Goal: Task Accomplishment & Management: Manage account settings

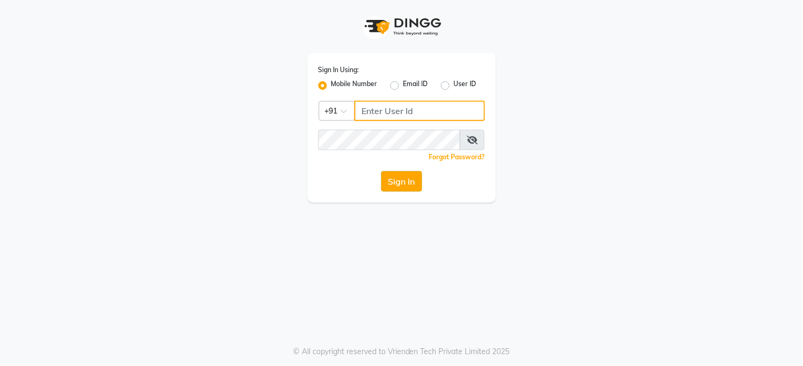
type input "7360007500"
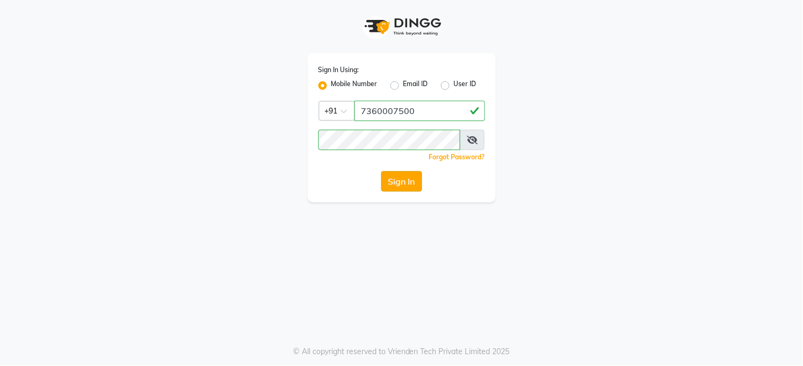
click at [401, 187] on button "Sign In" at bounding box center [401, 181] width 41 height 20
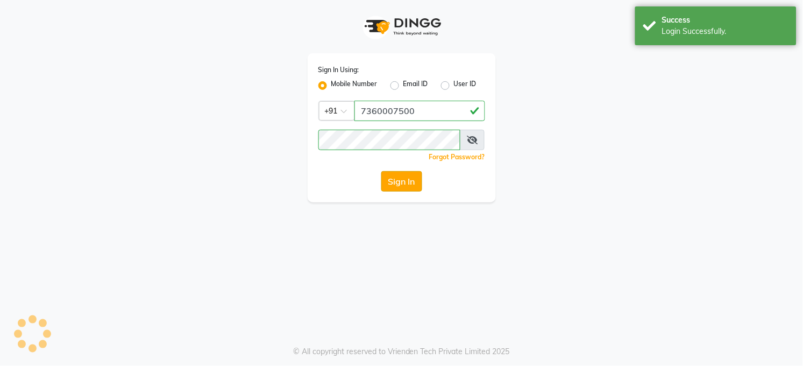
select select "35"
select select "service"
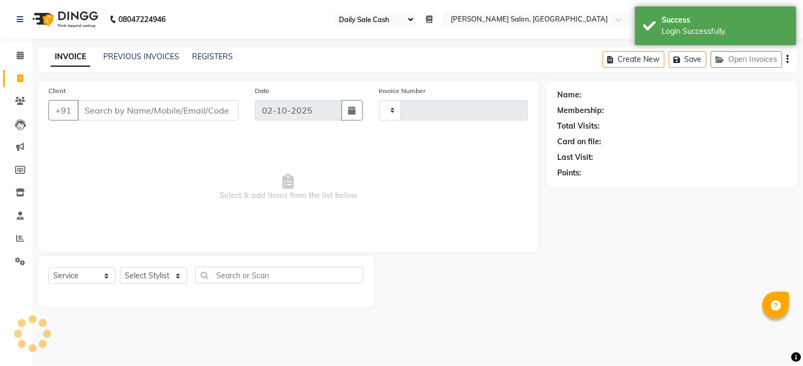
type input "3631"
select select "5748"
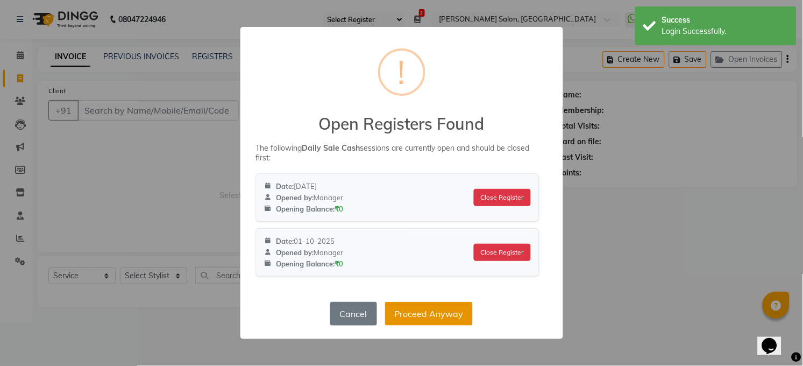
click at [407, 318] on button "Proceed Anyway" at bounding box center [429, 314] width 88 height 24
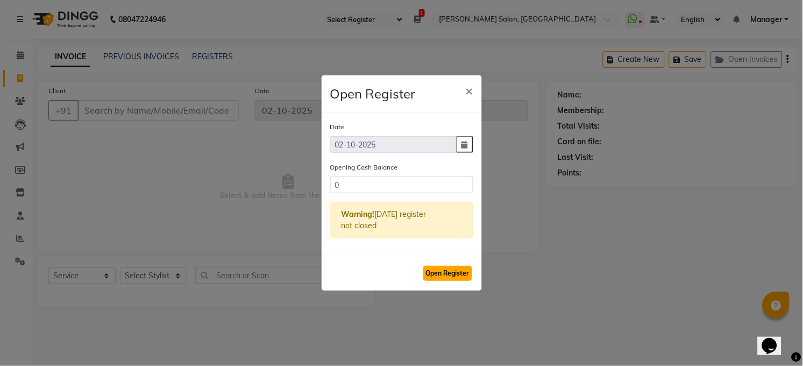
click at [460, 271] on button "Open Register" at bounding box center [447, 273] width 49 height 15
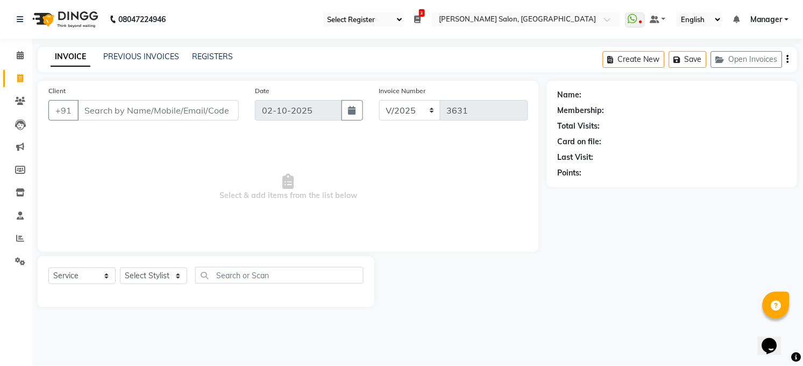
click at [428, 138] on span "Select & add items from the list below" at bounding box center [288, 187] width 480 height 108
click at [16, 240] on icon at bounding box center [20, 238] width 8 height 8
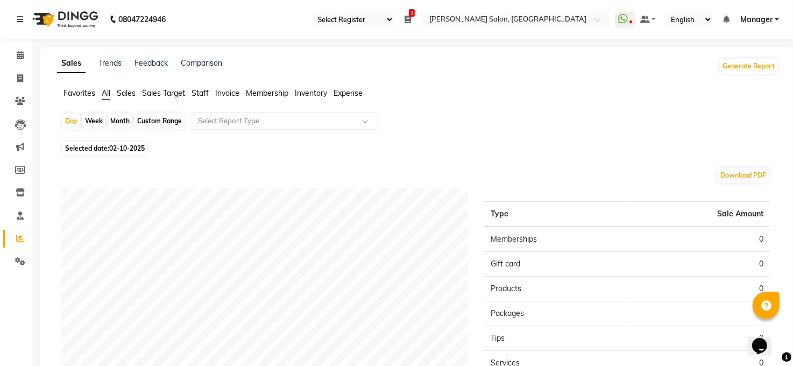
click at [350, 88] on span "Expense" at bounding box center [347, 93] width 29 height 10
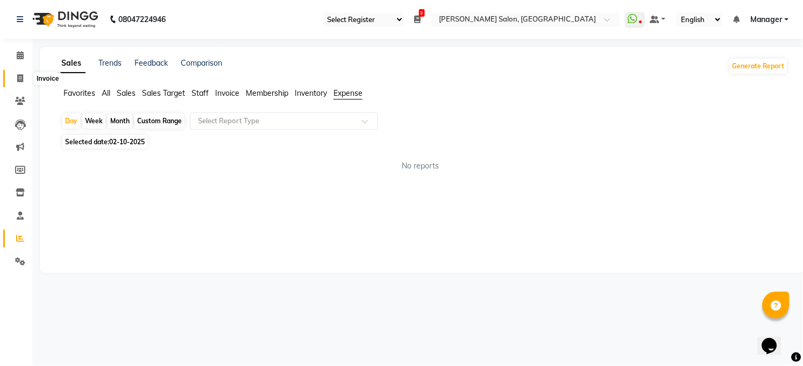
click at [15, 73] on span at bounding box center [20, 79] width 19 height 12
select select "5748"
select select "service"
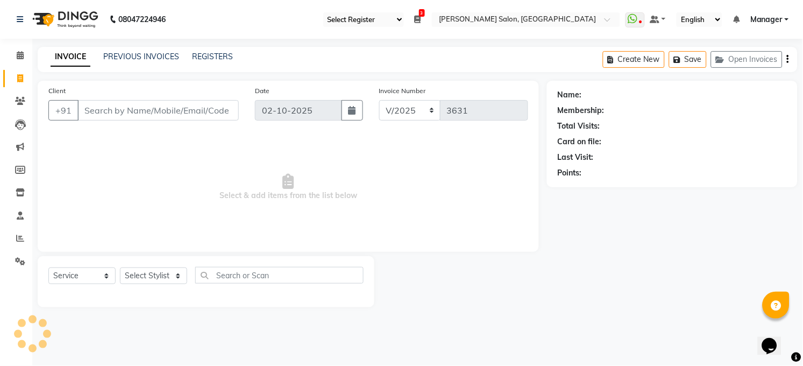
click at [417, 17] on icon at bounding box center [418, 20] width 6 height 8
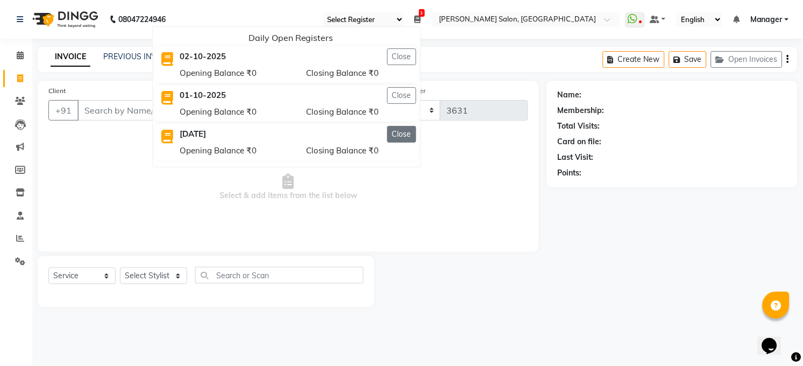
click at [397, 134] on button "Close" at bounding box center [401, 134] width 29 height 17
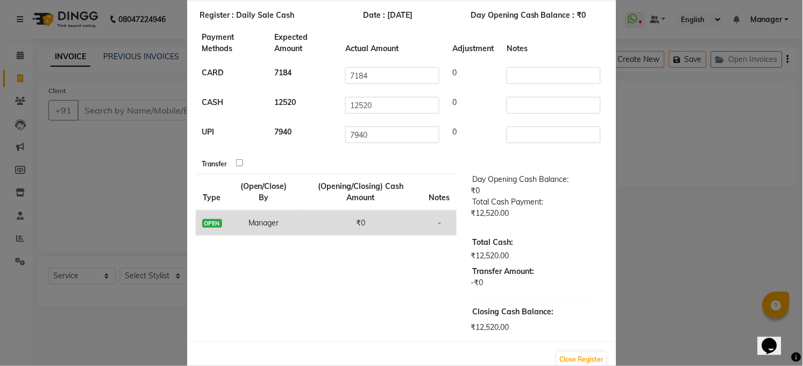
scroll to position [77, 0]
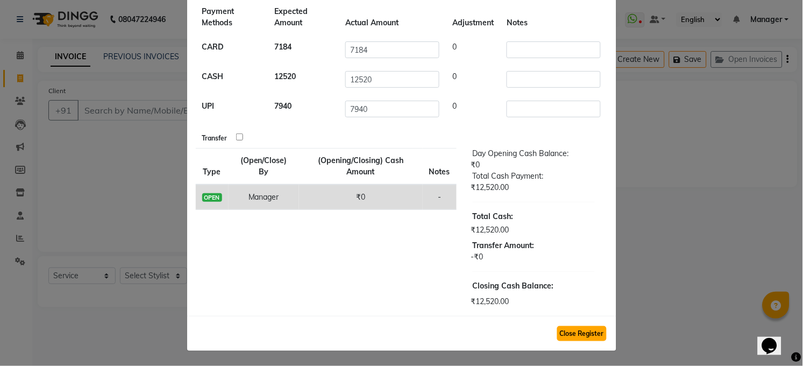
click at [587, 330] on button "Close Register" at bounding box center [581, 333] width 49 height 15
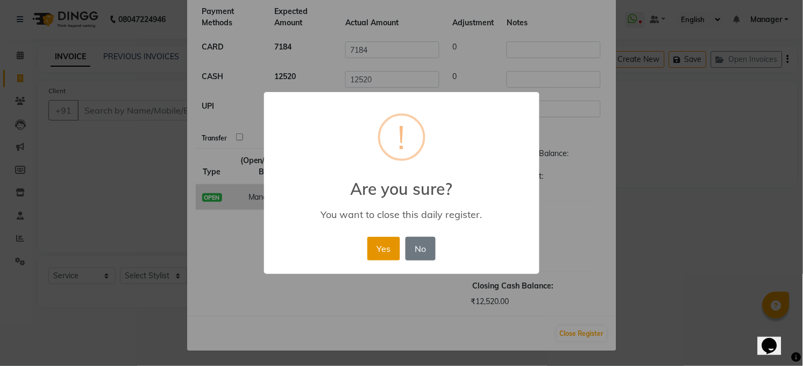
click at [393, 249] on button "Yes" at bounding box center [383, 249] width 33 height 24
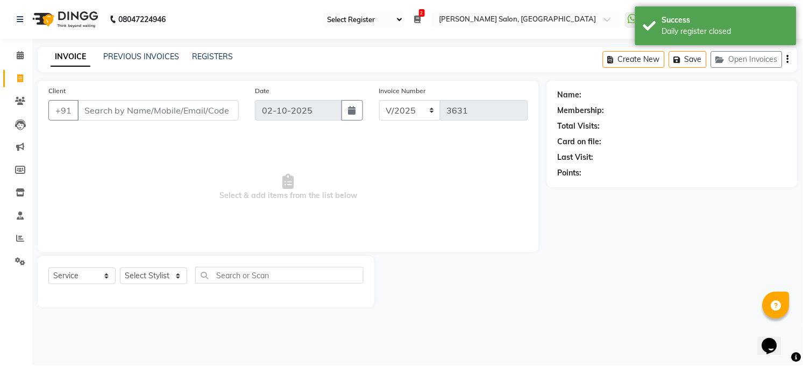
click at [420, 24] on li "2 Daily Open Registers 02-10-2025 Close Opening Balance ₹0 Closing Balance ₹0 0…" at bounding box center [418, 19] width 6 height 11
click at [420, 18] on icon at bounding box center [418, 20] width 6 height 8
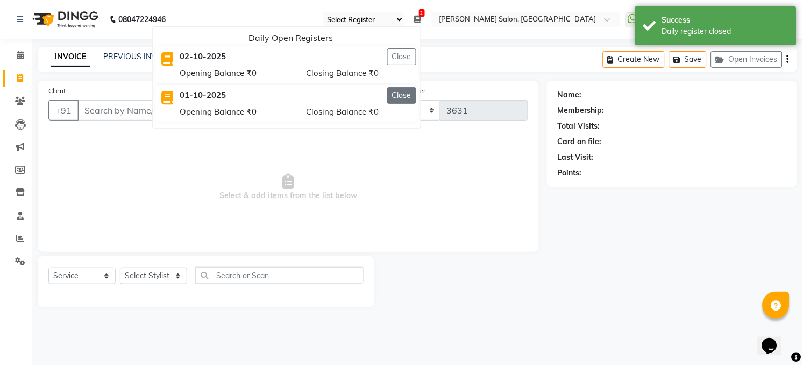
click at [406, 101] on button "Close" at bounding box center [401, 95] width 29 height 17
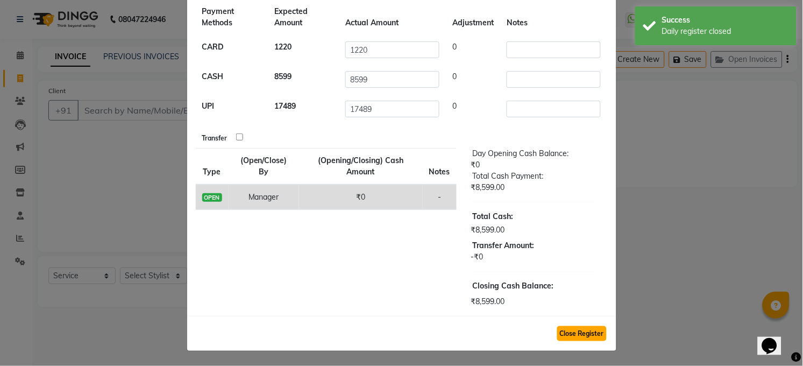
click at [562, 332] on button "Close Register" at bounding box center [581, 333] width 49 height 15
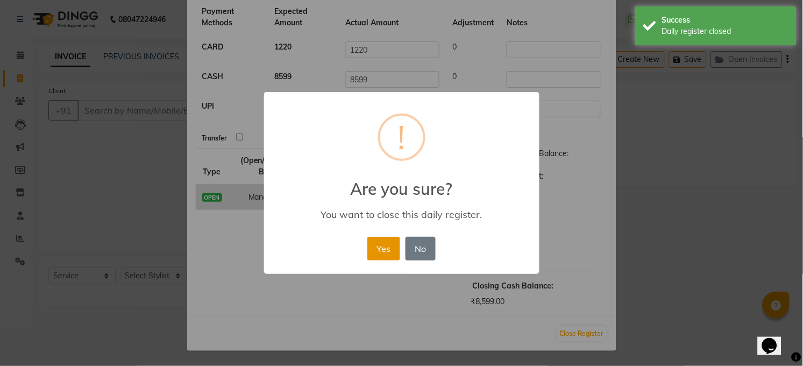
click at [378, 250] on button "Yes" at bounding box center [383, 249] width 33 height 24
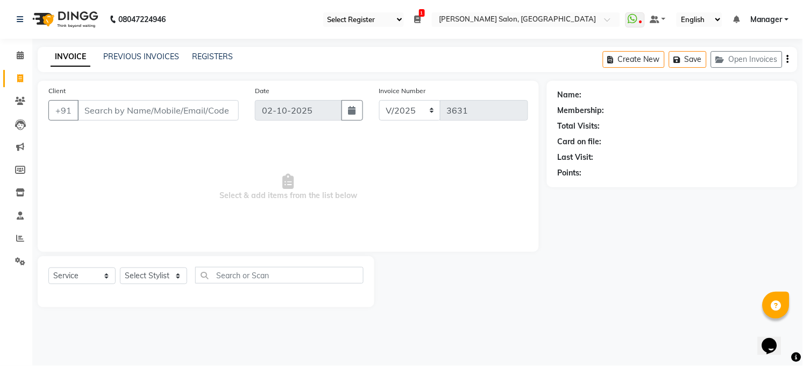
click at [421, 19] on icon at bounding box center [418, 20] width 6 height 8
click at [271, 211] on span "Select & add items from the list below" at bounding box center [288, 187] width 480 height 108
click at [21, 58] on icon at bounding box center [20, 55] width 7 height 8
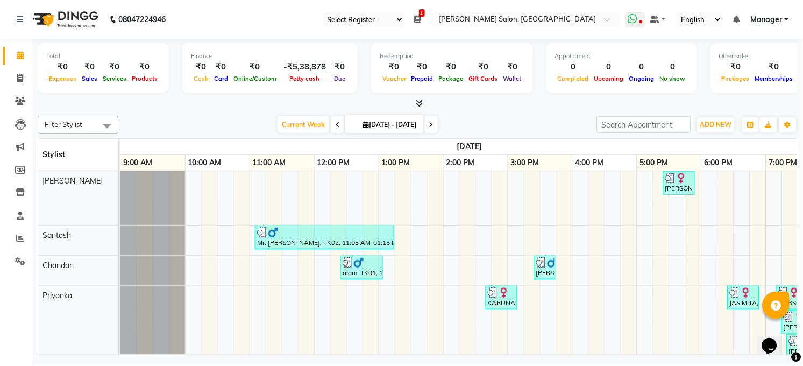
click at [630, 22] on icon at bounding box center [633, 18] width 10 height 11
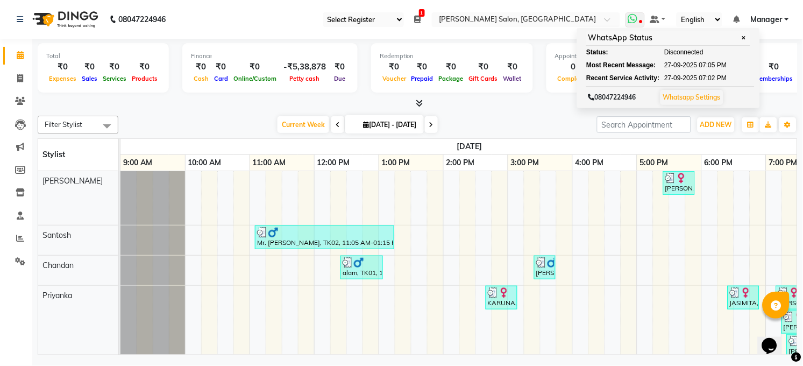
click at [748, 37] on span "✕" at bounding box center [744, 38] width 10 height 8
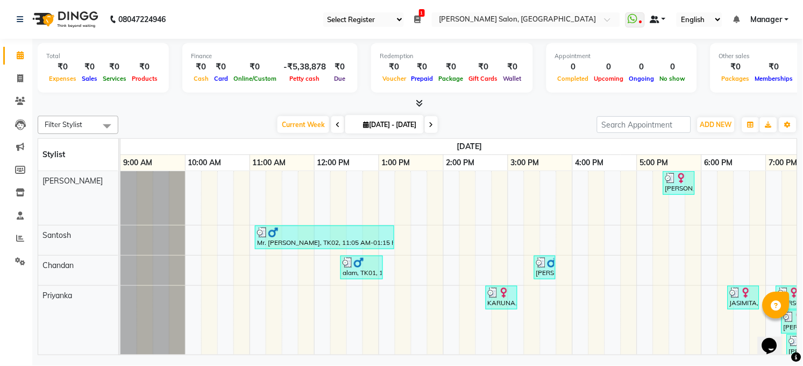
click at [660, 22] on link at bounding box center [658, 19] width 16 height 11
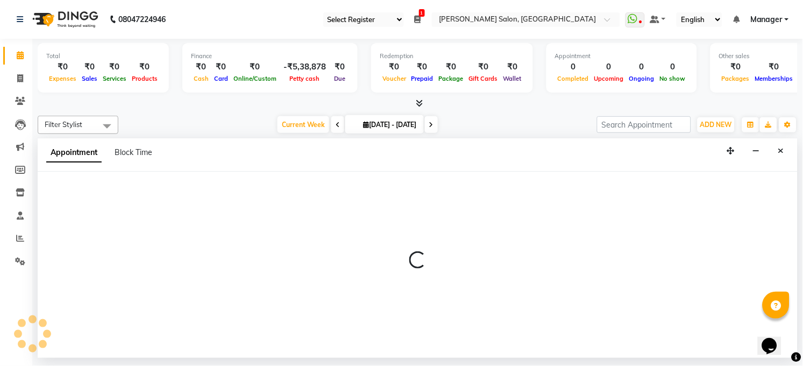
select select "40301"
select select "795"
select select "tentative"
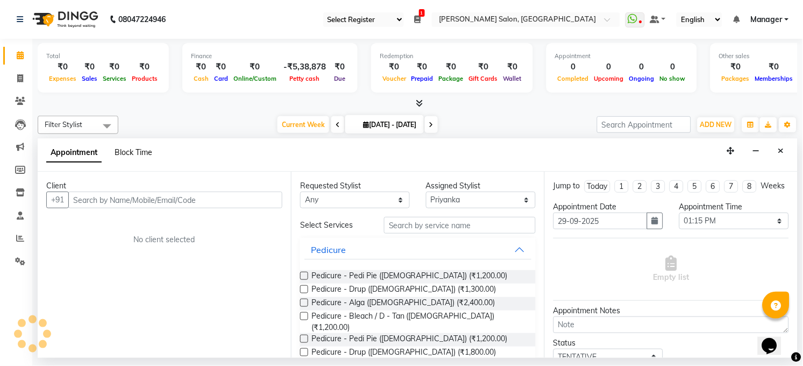
click at [129, 150] on span "Block Time" at bounding box center [134, 152] width 38 height 10
type input "[DATE]"
select select "40301"
select select "795"
select select "810"
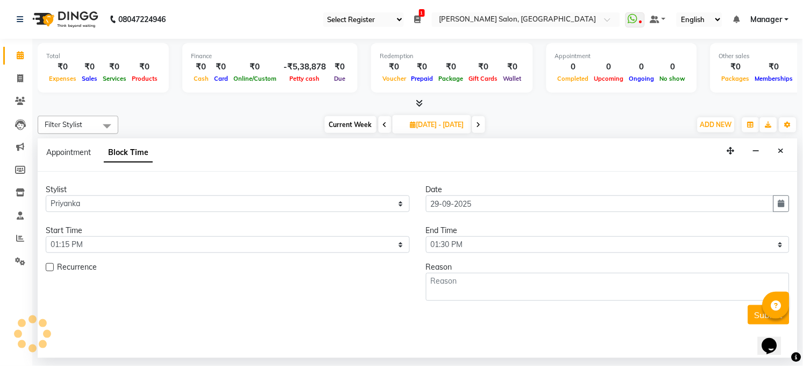
scroll to position [0, 129]
click at [95, 155] on div "Appointment Block Time" at bounding box center [99, 152] width 106 height 11
click at [73, 155] on span "Appointment" at bounding box center [68, 152] width 45 height 10
select select "tentative"
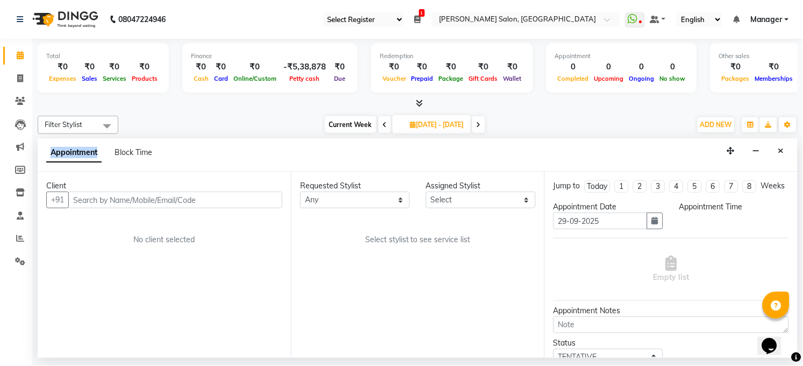
click at [73, 155] on span "Appointment" at bounding box center [73, 152] width 55 height 19
click at [100, 117] on span at bounding box center [107, 126] width 22 height 20
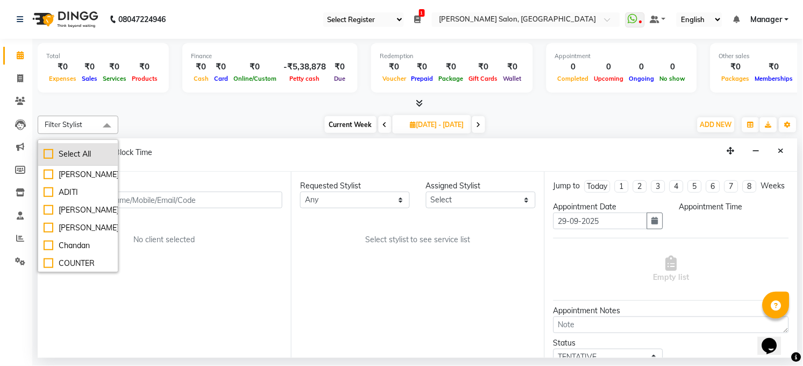
click at [68, 153] on div "Select All" at bounding box center [78, 153] width 69 height 11
checkbox input "true"
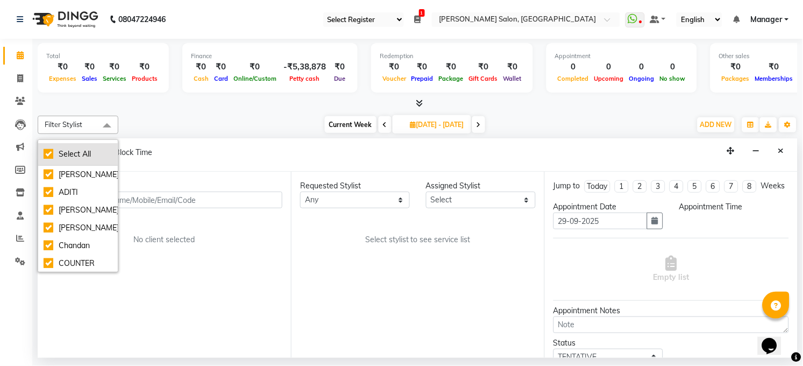
checkbox input "true"
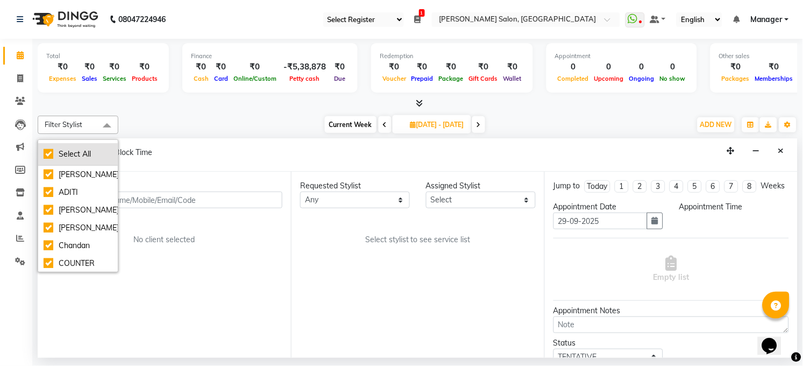
checkbox input "true"
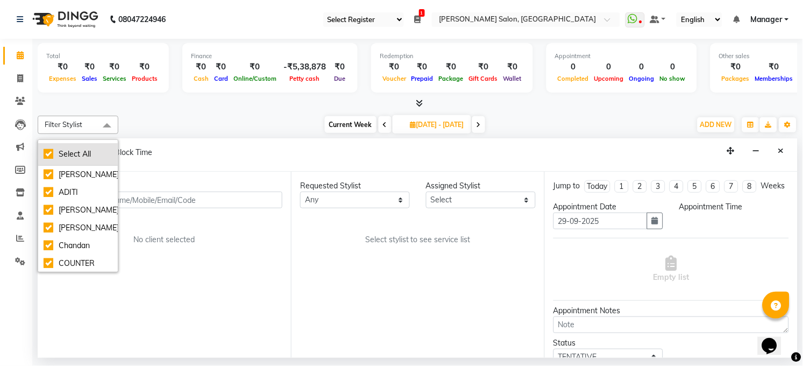
checkbox input "true"
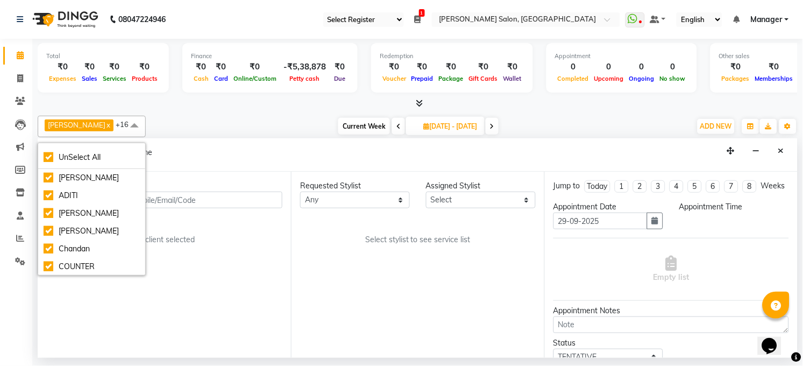
click at [181, 126] on div "Current Week 2025-09-29 29-09-2025 - 05-10-2025" at bounding box center [418, 126] width 535 height 16
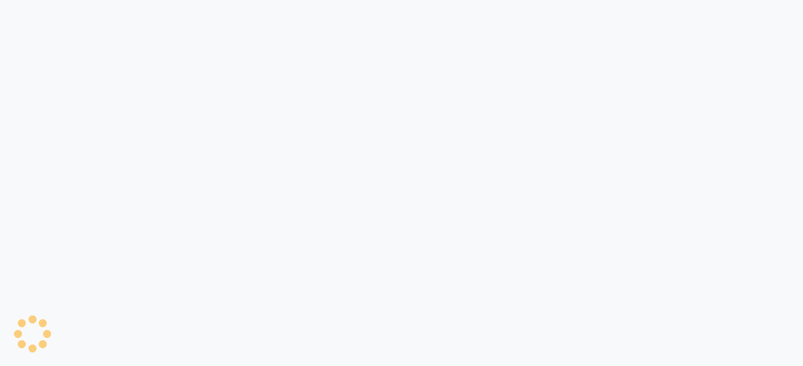
select select "35"
select select "5748"
select select "service"
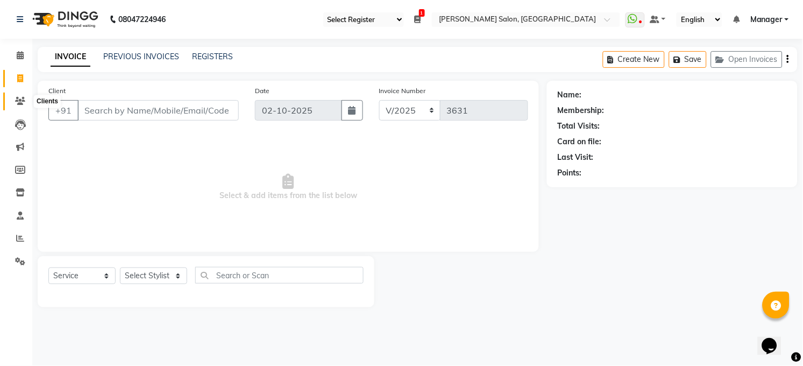
click at [20, 101] on icon at bounding box center [20, 101] width 10 height 8
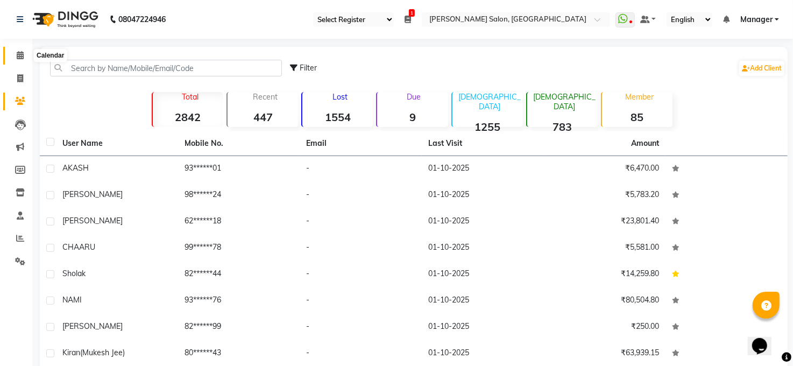
click at [11, 54] on span at bounding box center [20, 55] width 19 height 12
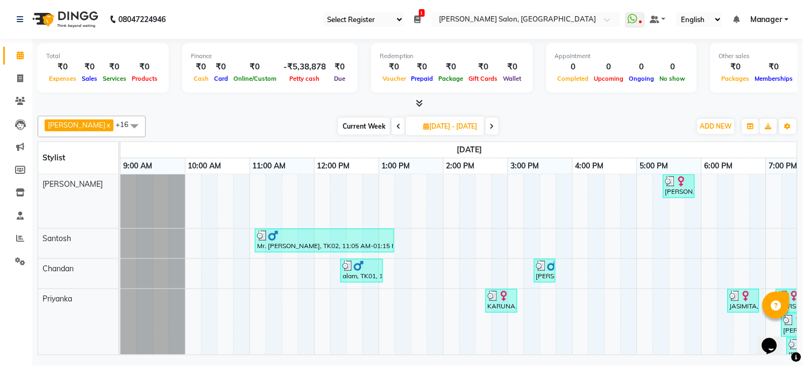
click at [416, 101] on icon at bounding box center [419, 103] width 7 height 8
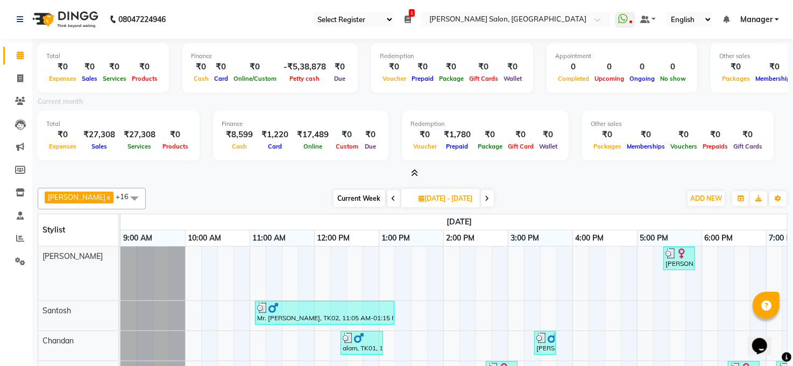
click at [415, 174] on icon at bounding box center [414, 173] width 7 height 8
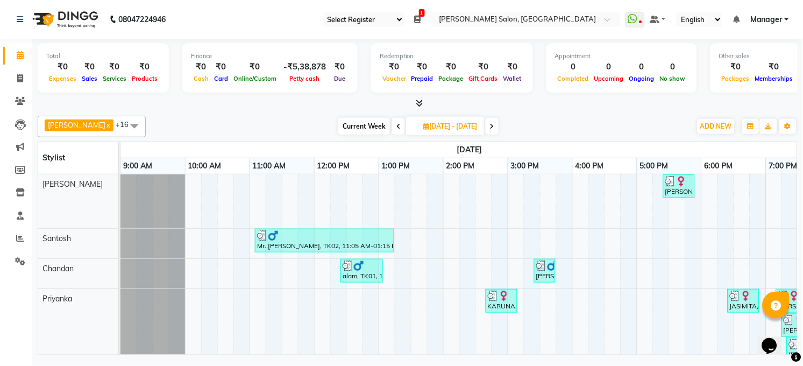
click at [298, 77] on span "Petty cash" at bounding box center [304, 79] width 35 height 8
drag, startPoint x: 320, startPoint y: 62, endPoint x: 279, endPoint y: 66, distance: 41.0
click at [279, 66] on div "-₹5,38,878" at bounding box center [304, 67] width 51 height 12
drag, startPoint x: 271, startPoint y: 68, endPoint x: 208, endPoint y: 73, distance: 62.6
click at [211, 73] on div "Card" at bounding box center [220, 78] width 19 height 11
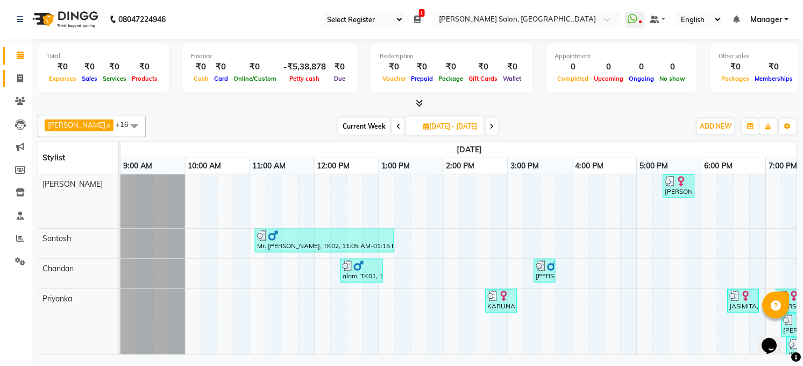
click at [22, 70] on link "Invoice" at bounding box center [16, 79] width 26 height 18
select select "service"
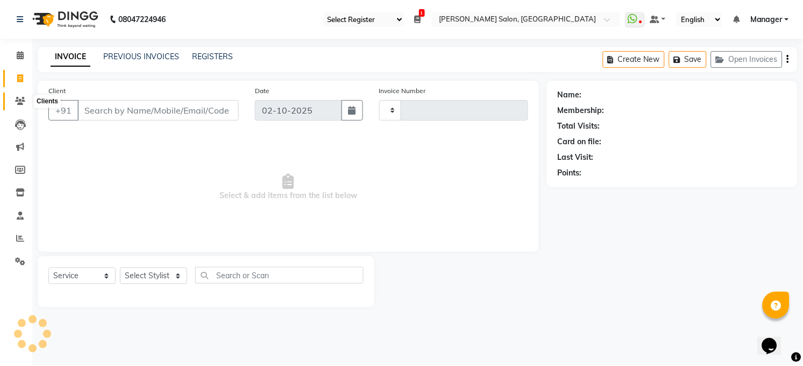
click at [25, 105] on span at bounding box center [20, 101] width 19 height 12
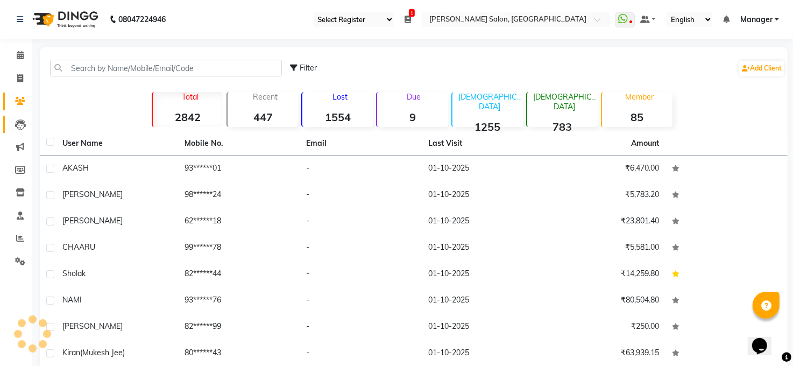
click at [8, 119] on link "Leads" at bounding box center [16, 125] width 26 height 18
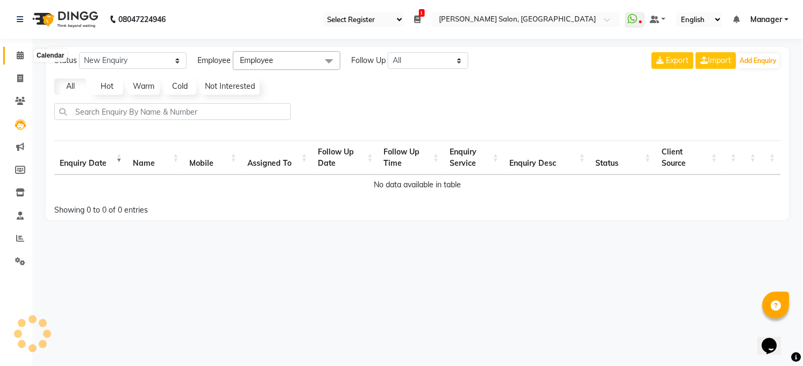
click at [20, 49] on span at bounding box center [20, 55] width 19 height 12
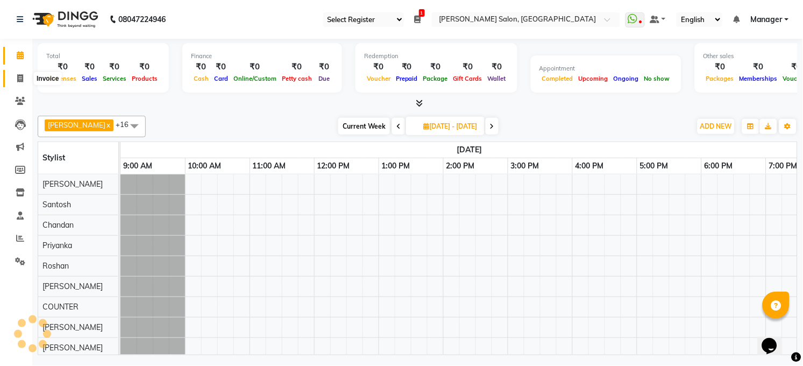
click at [19, 75] on icon at bounding box center [20, 78] width 6 height 8
select select "service"
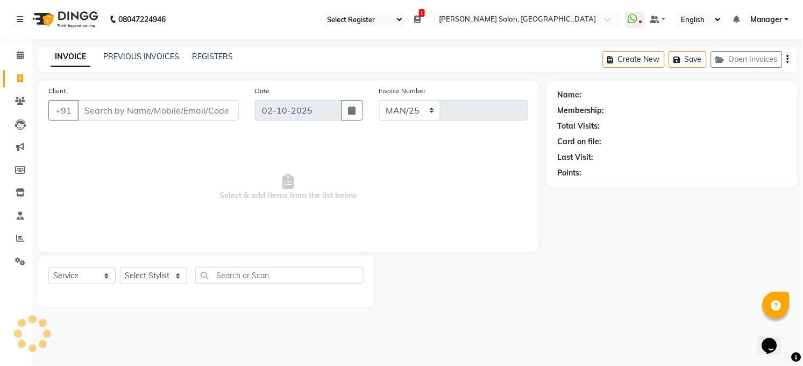
select select "5748"
type input "3631"
click at [22, 47] on link "Calendar" at bounding box center [16, 56] width 26 height 18
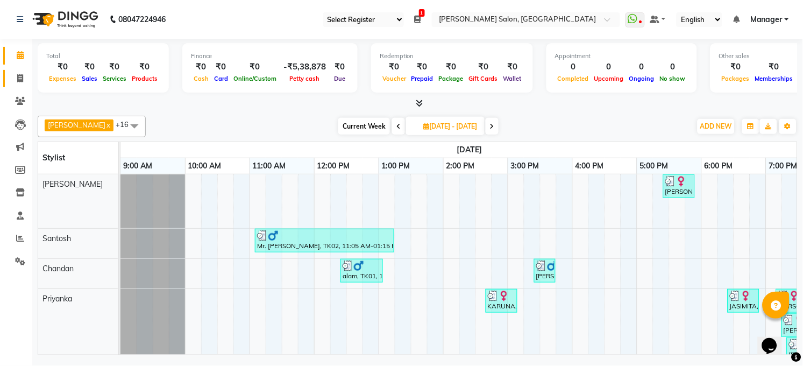
click at [13, 87] on link "Invoice" at bounding box center [16, 79] width 26 height 18
select select "service"
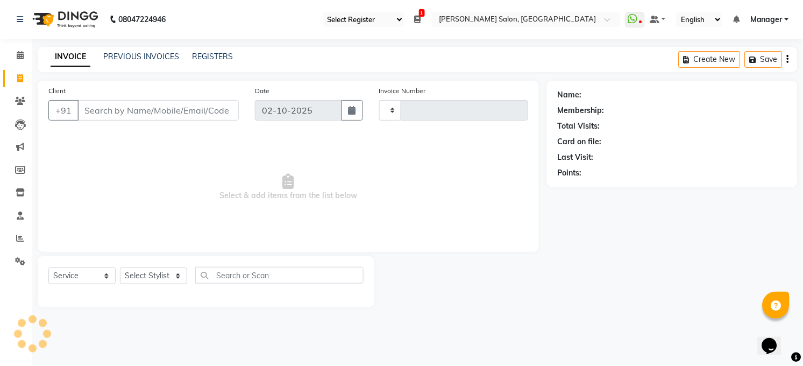
type input "3631"
select select "5748"
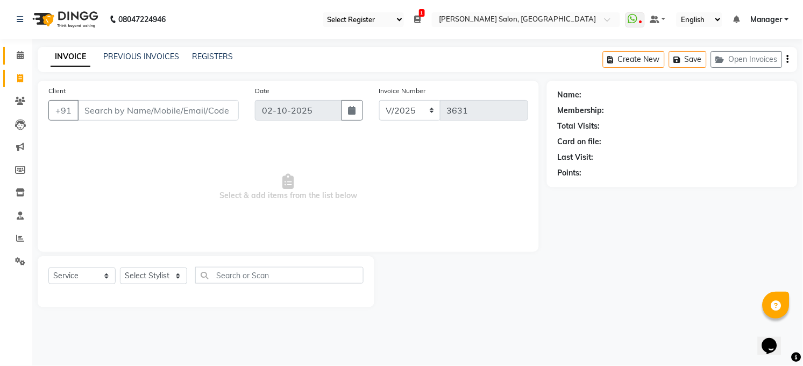
click at [16, 61] on link "Calendar" at bounding box center [16, 56] width 26 height 18
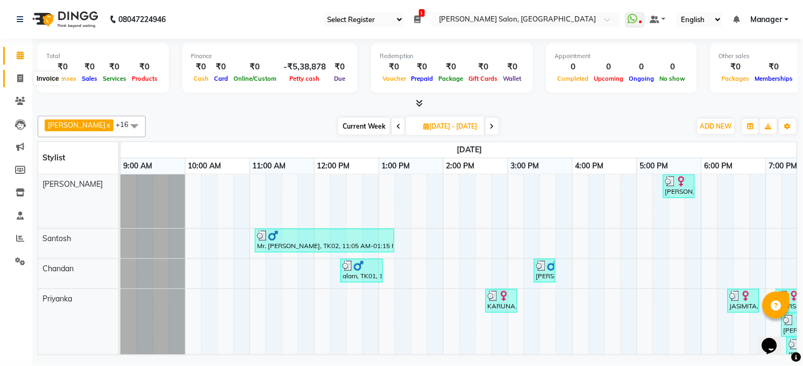
click at [15, 78] on span at bounding box center [20, 79] width 19 height 12
select select "service"
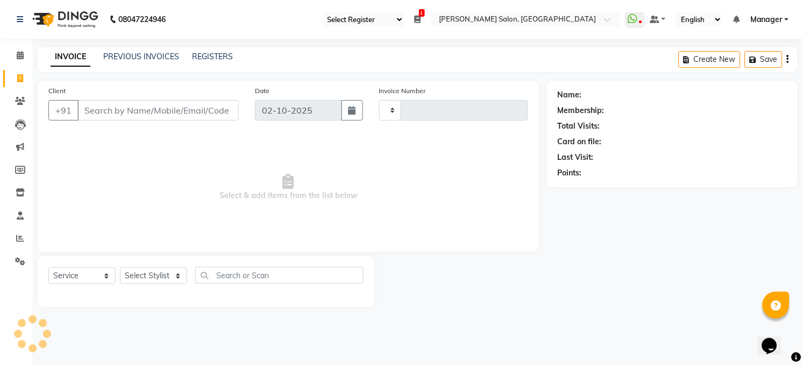
type input "3631"
select select "5748"
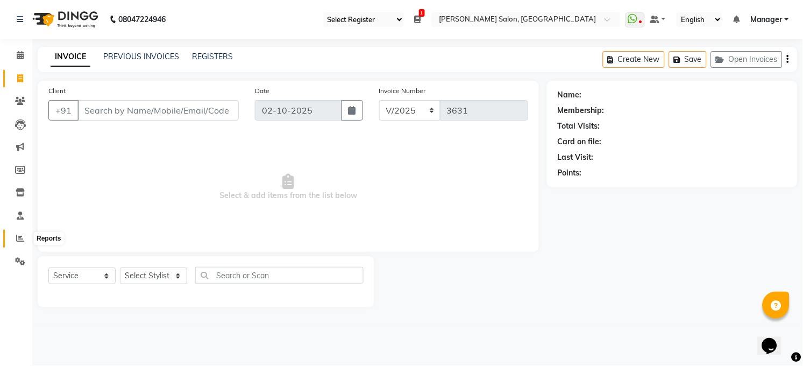
click at [15, 232] on span at bounding box center [20, 238] width 19 height 12
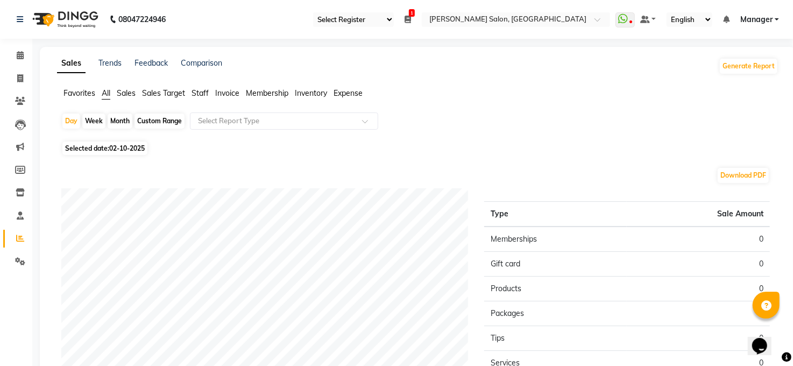
click at [112, 150] on span "02-10-2025" at bounding box center [126, 148] width 35 height 8
select select "10"
select select "2025"
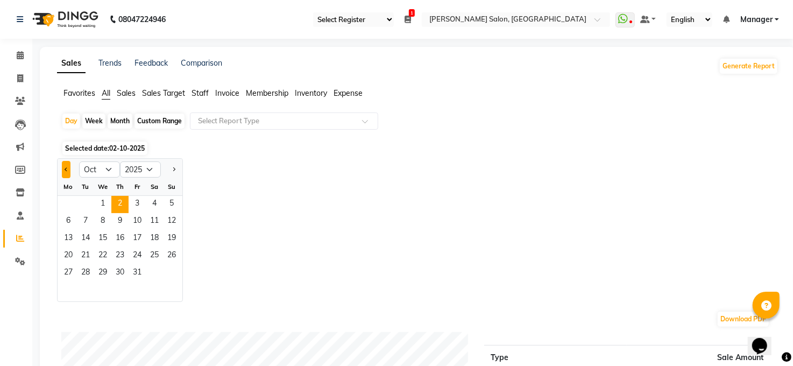
click at [62, 169] on button "Previous month" at bounding box center [66, 169] width 9 height 17
select select "9"
click at [84, 276] on span "30" at bounding box center [85, 273] width 17 height 17
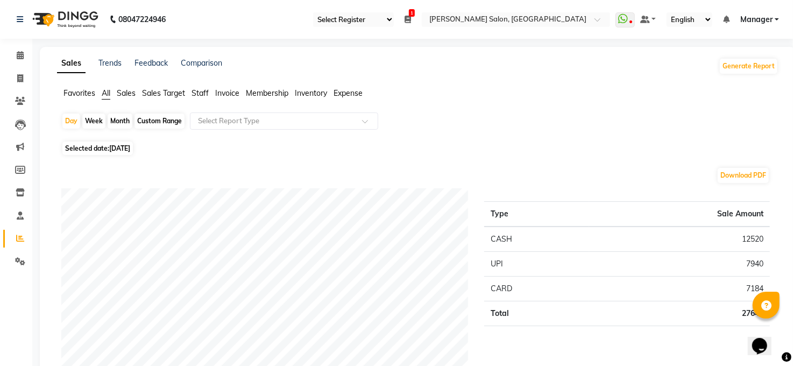
click at [124, 144] on span "[DATE]" at bounding box center [119, 148] width 21 height 8
select select "9"
select select "2025"
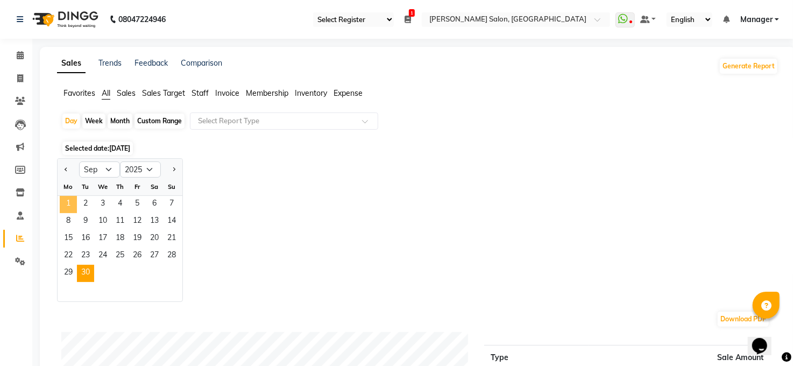
click at [68, 201] on span "1" at bounding box center [68, 204] width 17 height 17
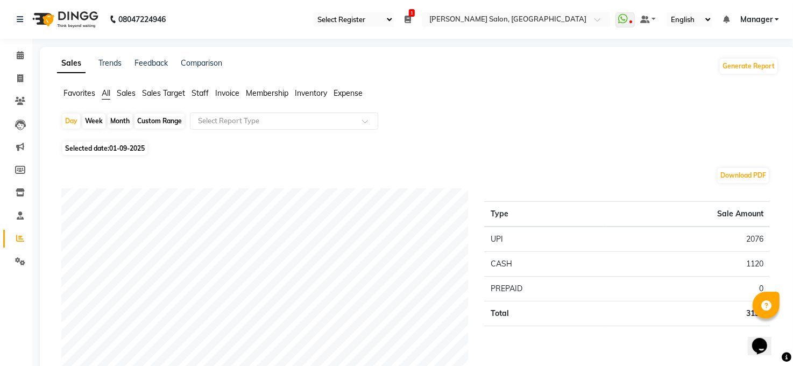
click at [134, 148] on span "01-09-2025" at bounding box center [126, 148] width 35 height 8
select select "9"
select select "2025"
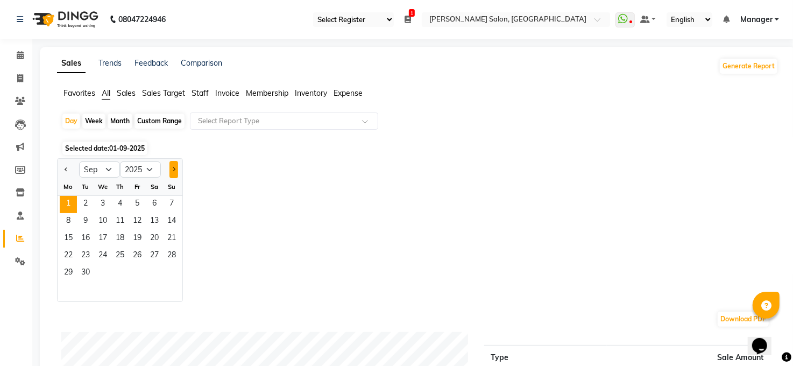
click at [173, 165] on button "Next month" at bounding box center [173, 169] width 9 height 17
select select "10"
click at [108, 205] on span "1" at bounding box center [102, 204] width 17 height 17
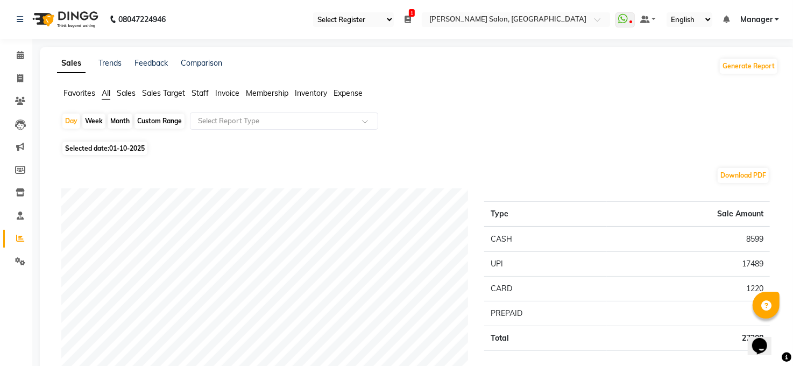
click at [762, 288] on td "1220" at bounding box center [688, 288] width 163 height 25
click at [22, 54] on icon at bounding box center [20, 55] width 7 height 8
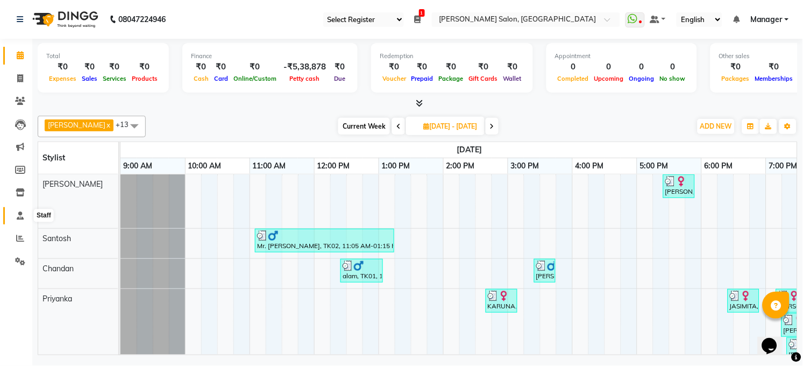
click at [20, 210] on span at bounding box center [20, 216] width 19 height 12
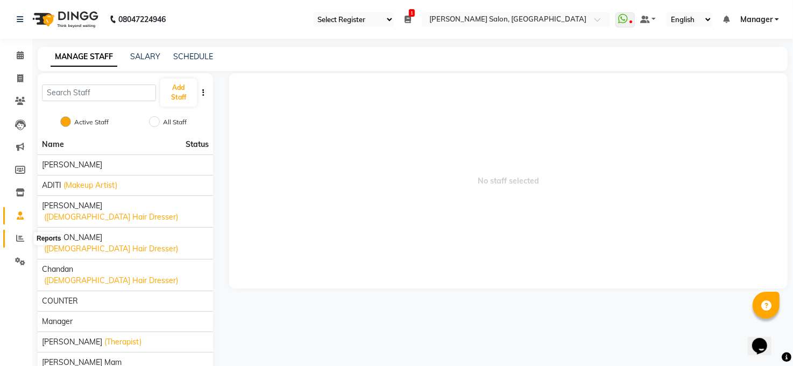
click at [18, 236] on icon at bounding box center [20, 238] width 8 height 8
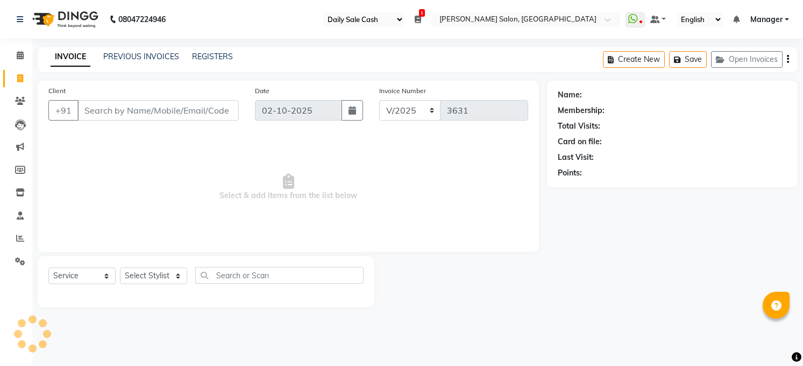
select select "35"
select select "5748"
select select "service"
click at [13, 54] on span at bounding box center [20, 55] width 19 height 12
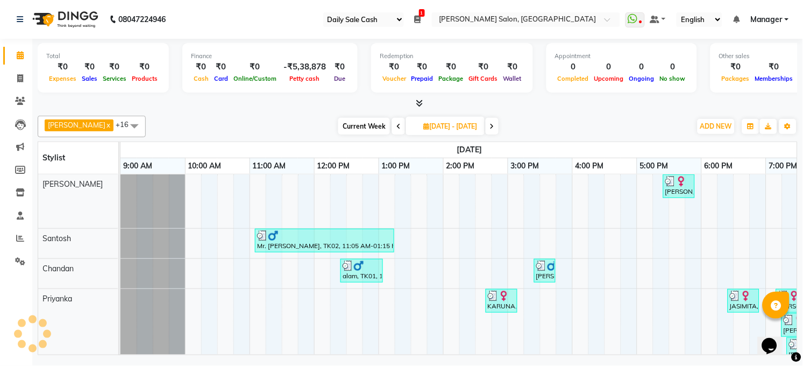
click at [124, 124] on span at bounding box center [135, 126] width 22 height 20
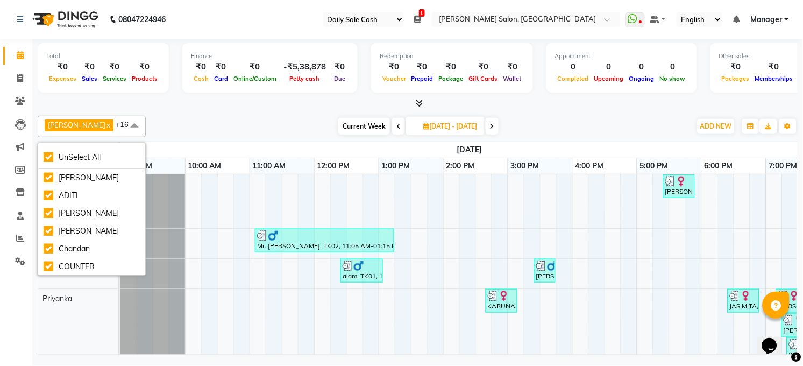
click at [175, 131] on div "Current Week 2025-09-29 29-09-2025 - 05-10-2025" at bounding box center [418, 126] width 535 height 16
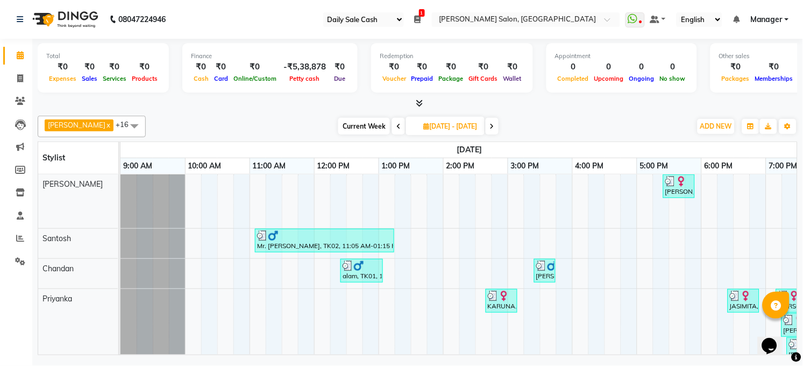
click at [156, 138] on div "Abhay kumar x ADITI x ALTAF x ANKITA x Chandan x COUNTER x Manish Kumar x poona…" at bounding box center [418, 233] width 760 height 244
click at [105, 125] on link "x" at bounding box center [107, 124] width 5 height 9
checkbox input "false"
click at [69, 128] on link "x" at bounding box center [68, 124] width 5 height 9
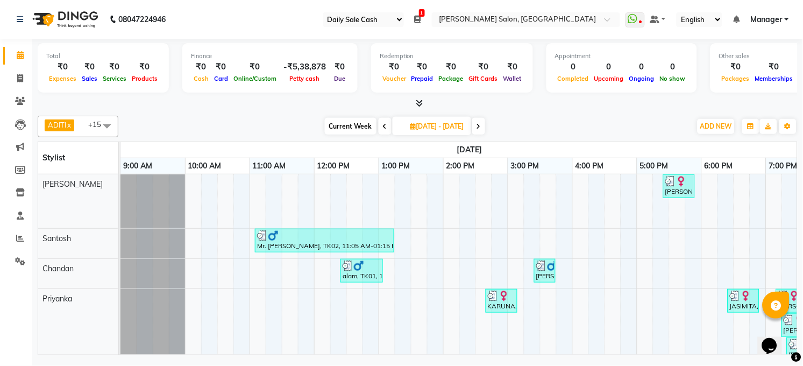
checkbox input "false"
click at [75, 124] on span "ALTAF x" at bounding box center [79, 125] width 69 height 12
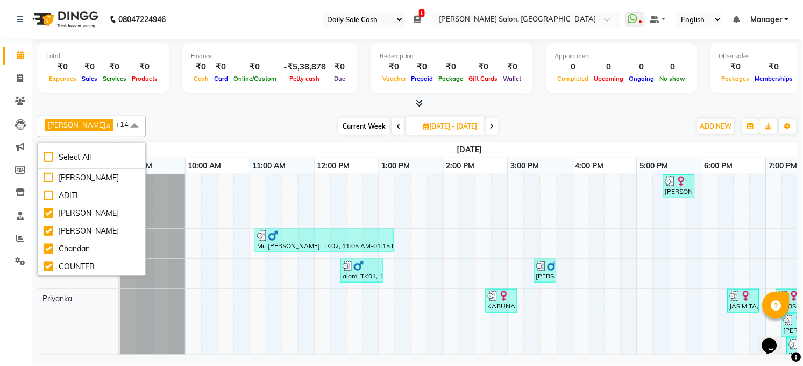
click at [105, 126] on link "x" at bounding box center [107, 124] width 5 height 9
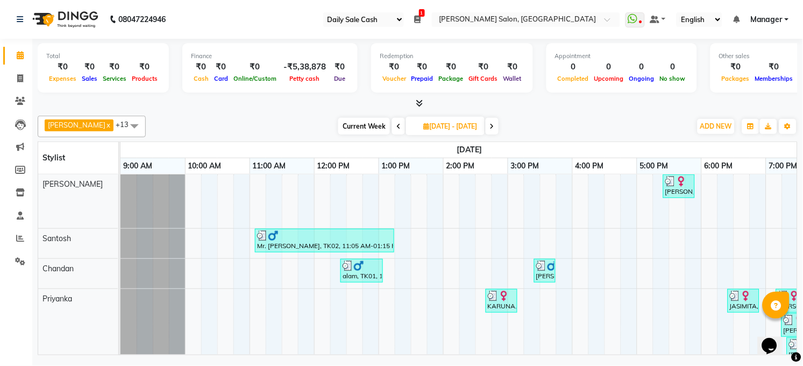
click at [181, 107] on div at bounding box center [418, 103] width 760 height 11
